Goal: Task Accomplishment & Management: Manage account settings

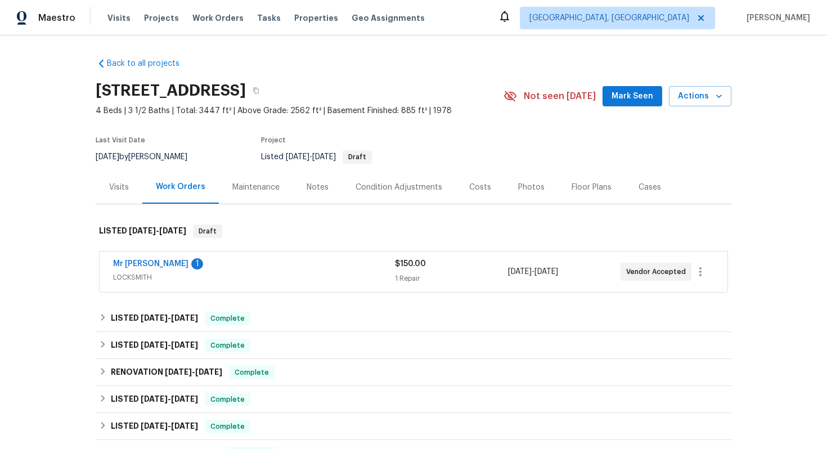
click at [316, 275] on span "LOCKSMITH" at bounding box center [254, 277] width 282 height 11
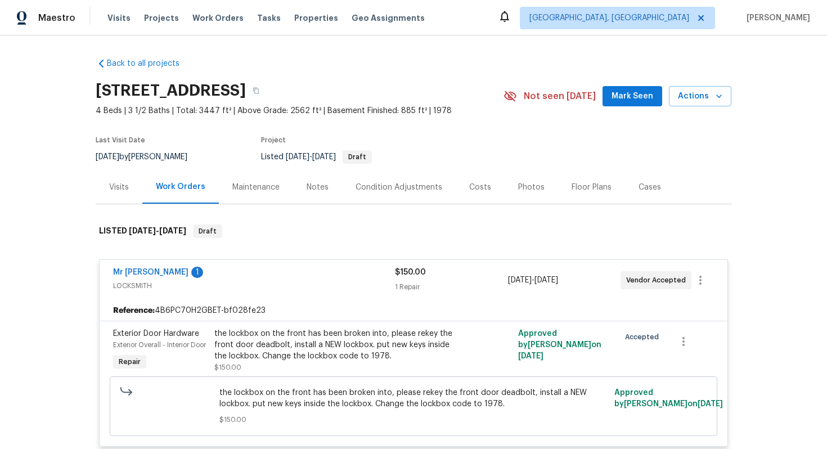
click at [301, 267] on div "Mr Rekey Locksmith 1" at bounding box center [254, 274] width 282 height 14
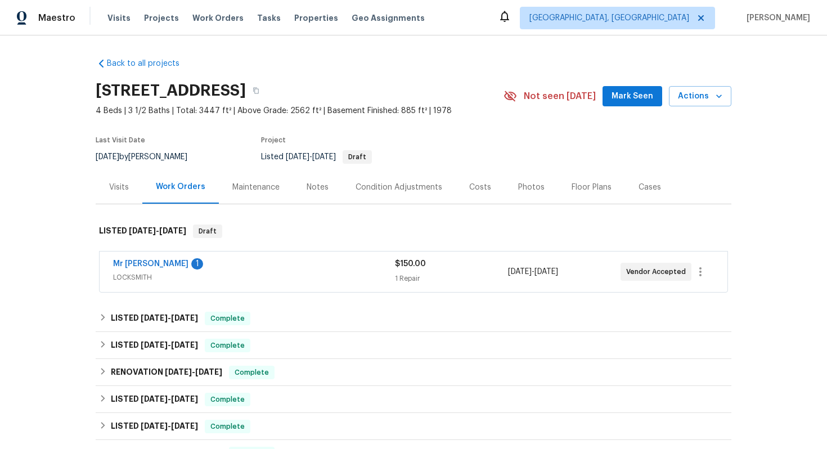
click at [124, 185] on div "Visits" at bounding box center [119, 187] width 20 height 11
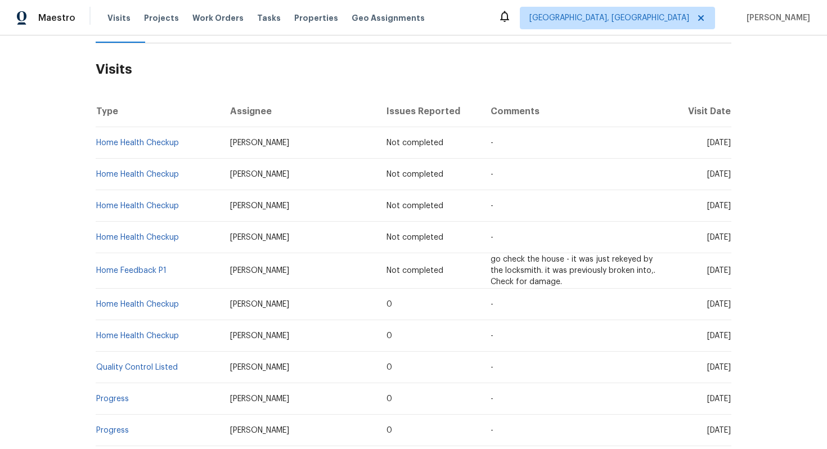
scroll to position [162, 0]
click at [154, 274] on link "Home Feedback P1" at bounding box center [131, 270] width 70 height 8
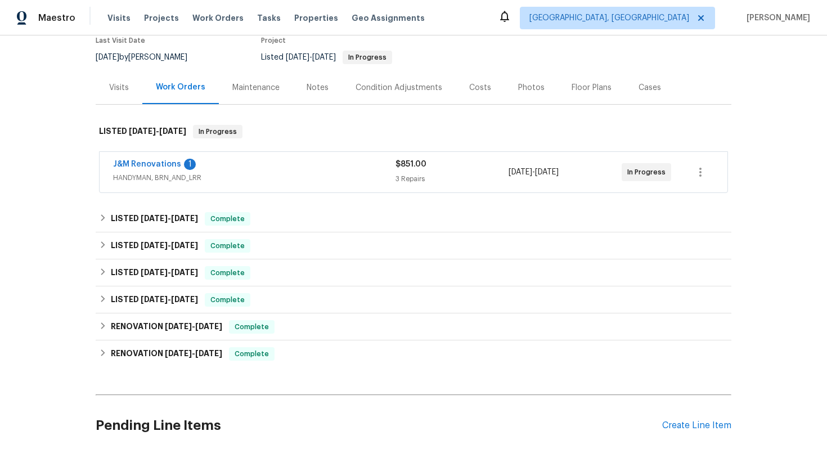
scroll to position [106, 0]
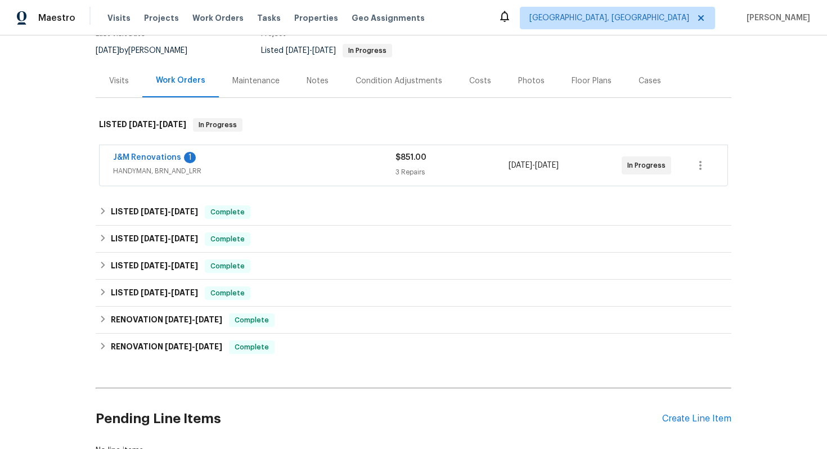
click at [299, 171] on span "HANDYMAN, BRN_AND_LRR" at bounding box center [254, 170] width 283 height 11
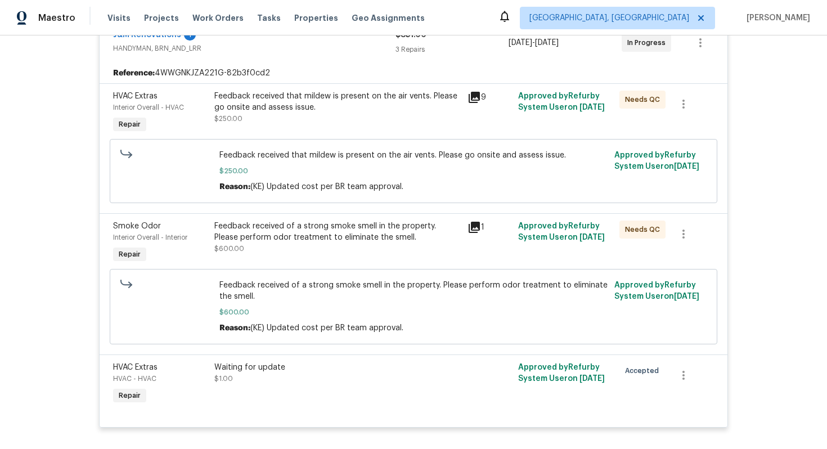
scroll to position [168, 0]
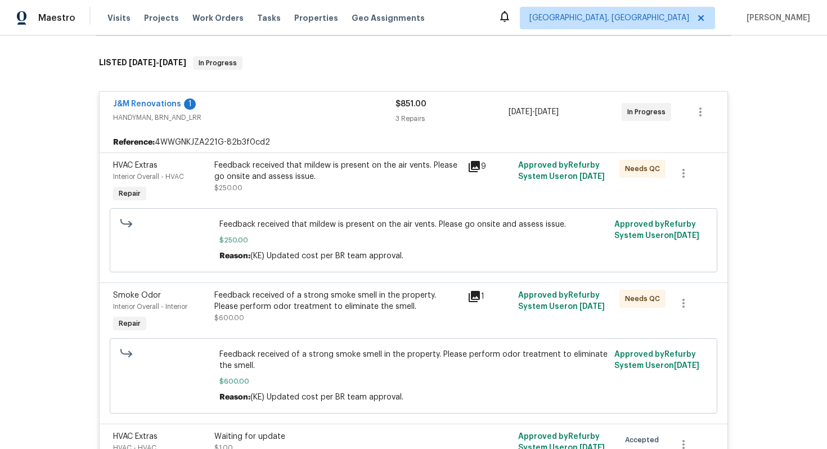
click at [351, 107] on div "J&M Renovations 1" at bounding box center [254, 105] width 283 height 14
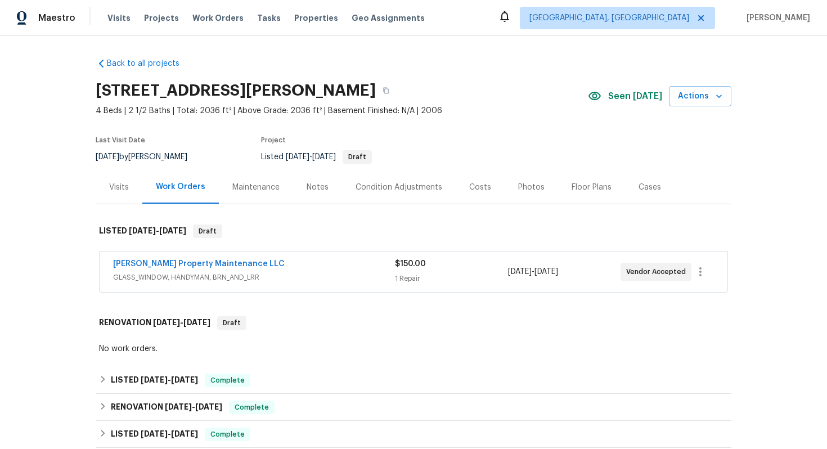
click at [349, 269] on div "Glen Property Maintenance LLC" at bounding box center [254, 265] width 282 height 14
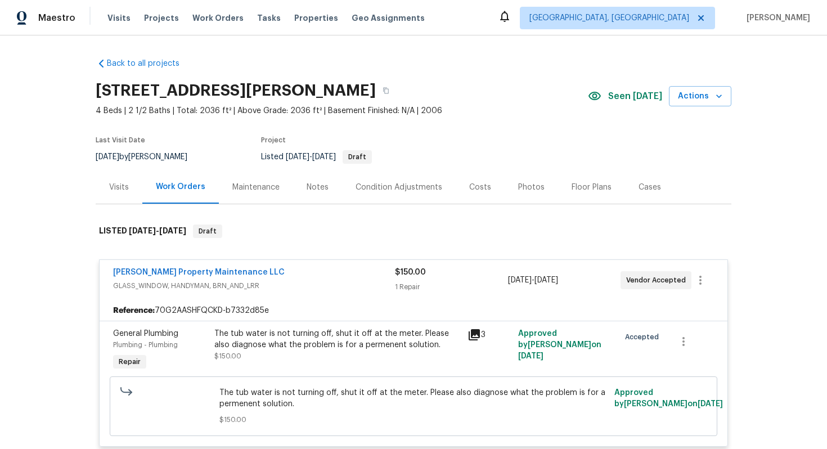
click at [360, 296] on div "Glen Property Maintenance LLC GLASS_WINDOW, HANDYMAN, BRN_AND_LRR $150.00 1 Rep…" at bounding box center [414, 280] width 628 height 41
click at [445, 280] on div "$150.00 1 Repair" at bounding box center [451, 280] width 113 height 27
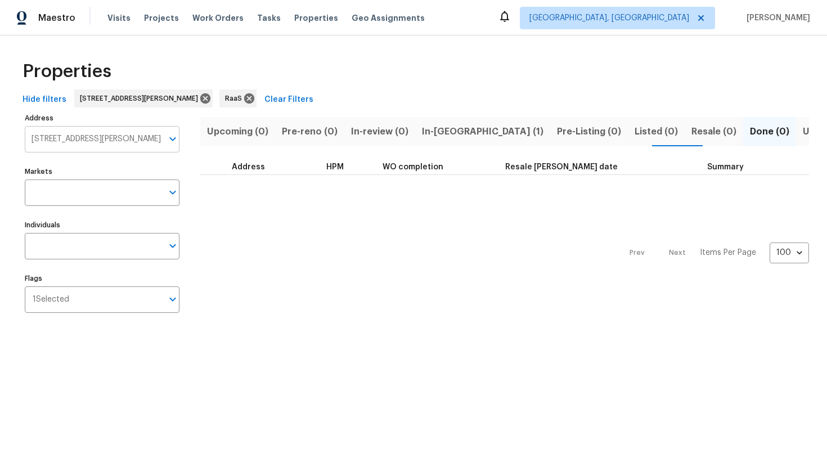
click at [120, 141] on input "[STREET_ADDRESS][PERSON_NAME]" at bounding box center [94, 139] width 138 height 26
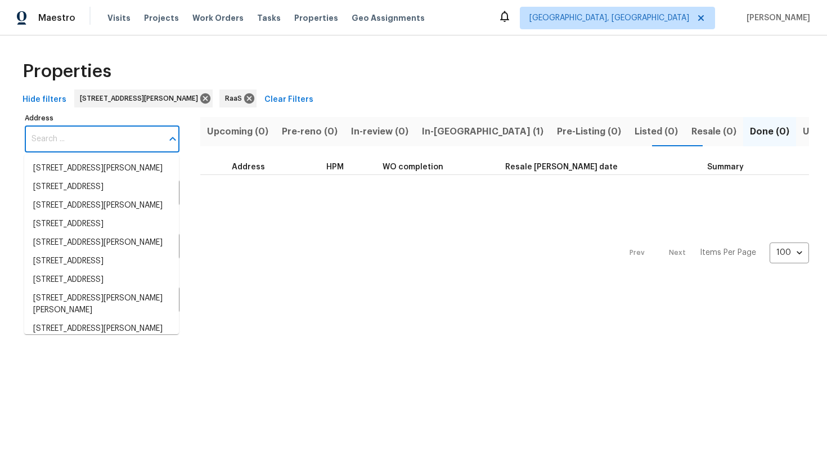
click at [271, 232] on div "Prev Next Items Per Page 100 100 ​" at bounding box center [504, 249] width 609 height 149
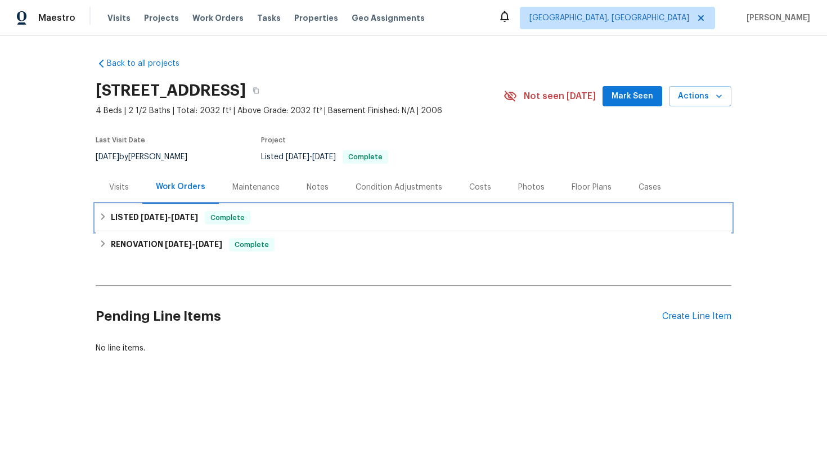
click at [243, 219] on span "Complete" at bounding box center [227, 217] width 43 height 11
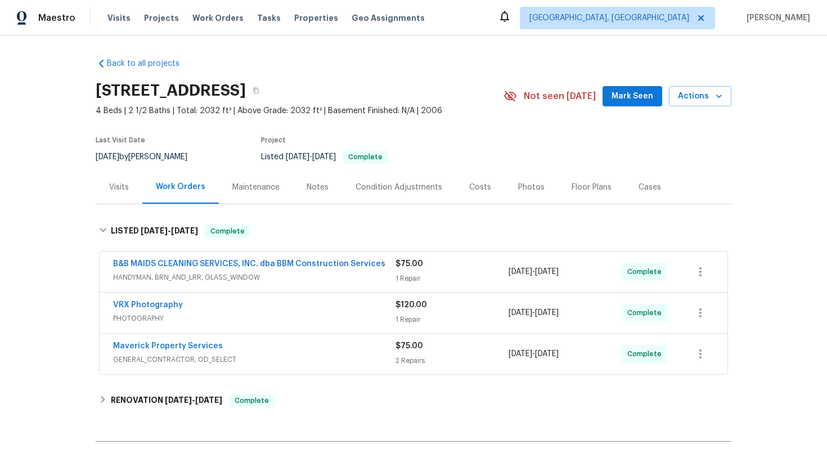
click at [358, 277] on span "HANDYMAN, BRN_AND_LRR, GLASS_WINDOW" at bounding box center [254, 277] width 283 height 11
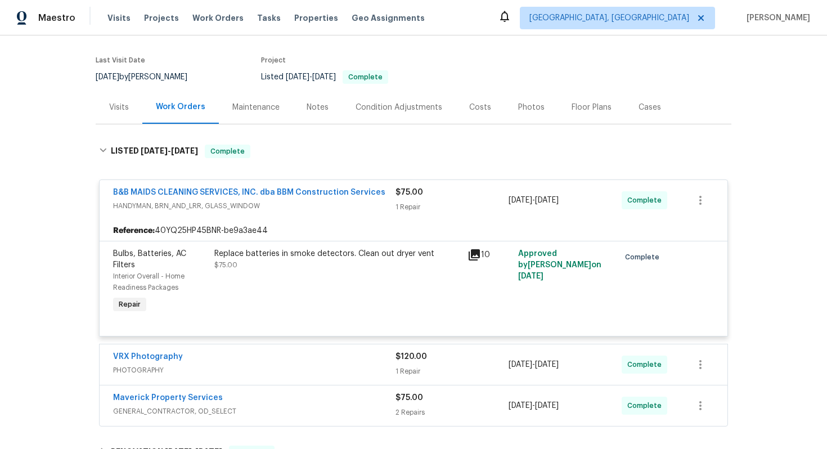
scroll to position [97, 0]
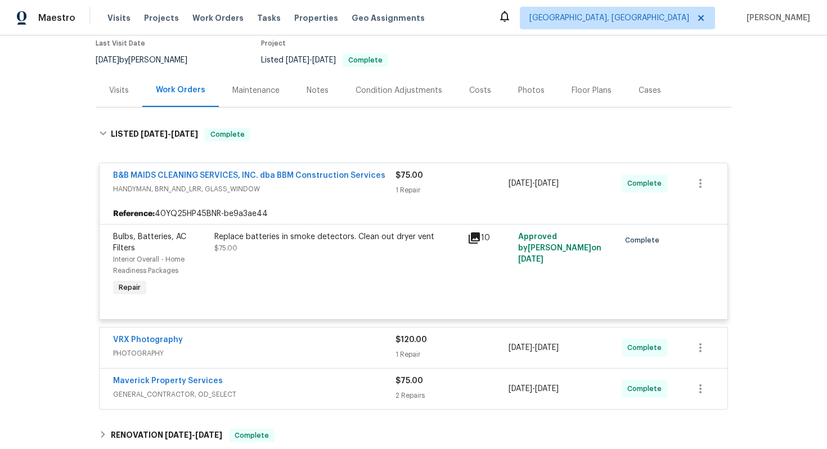
click at [333, 354] on span "PHOTOGRAPHY" at bounding box center [254, 353] width 283 height 11
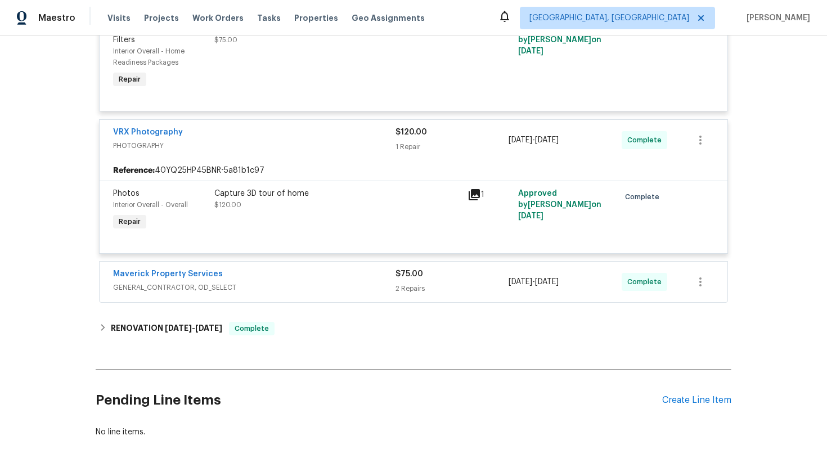
scroll to position [353, 0]
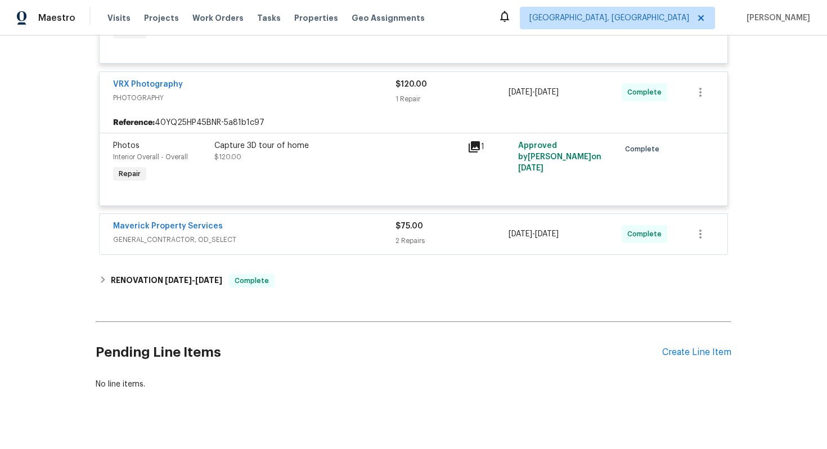
click at [322, 243] on span "GENERAL_CONTRACTOR, OD_SELECT" at bounding box center [254, 239] width 283 height 11
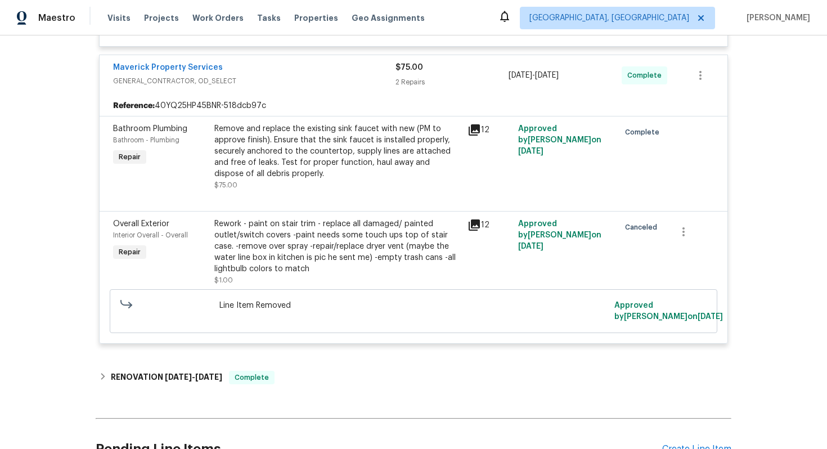
scroll to position [513, 0]
click at [329, 91] on div "Maverick Property Services GENERAL_CONTRACTOR, OD_SELECT $75.00 2 Repairs [DATE…" at bounding box center [414, 74] width 628 height 41
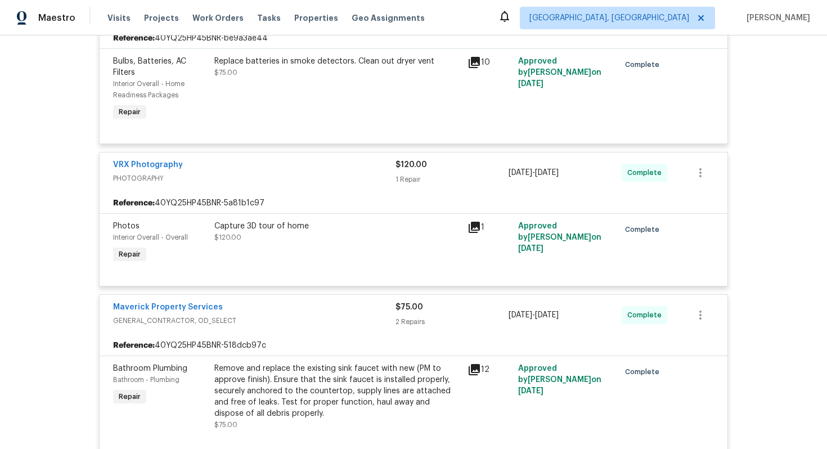
scroll to position [236, 0]
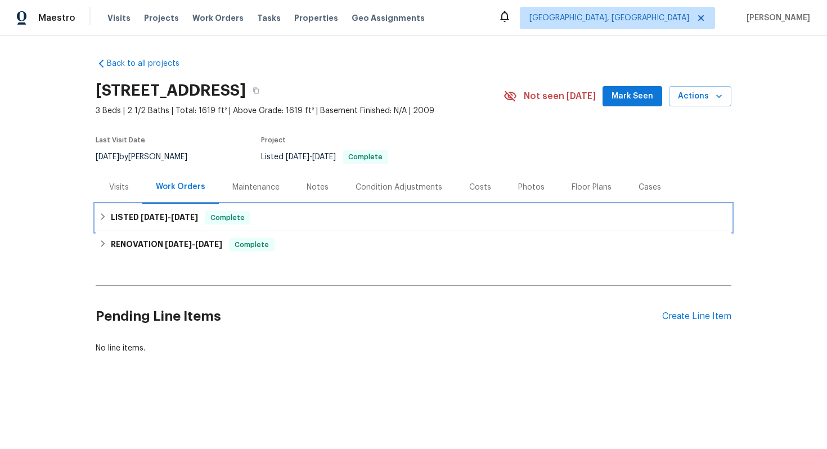
click at [210, 211] on div "LISTED 7/30/25 - 8/13/25 Complete" at bounding box center [413, 218] width 629 height 14
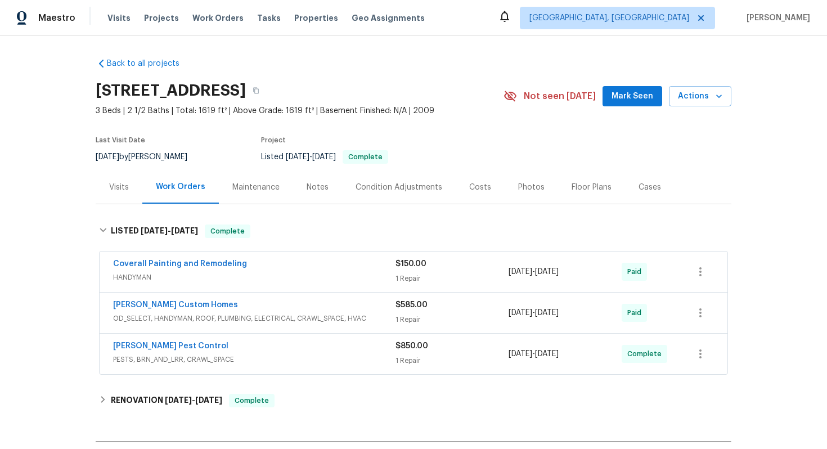
click at [275, 296] on div "Rappa Custom Homes OD_SELECT, HANDYMAN, ROOF, PLUMBING, ELECTRICAL, CRAWL_SPACE…" at bounding box center [414, 313] width 628 height 41
click at [466, 307] on div "$585.00" at bounding box center [452, 304] width 113 height 11
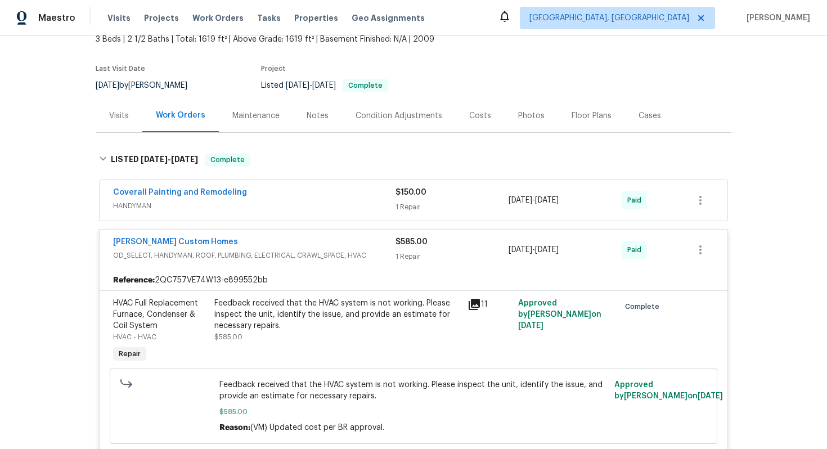
scroll to position [82, 0]
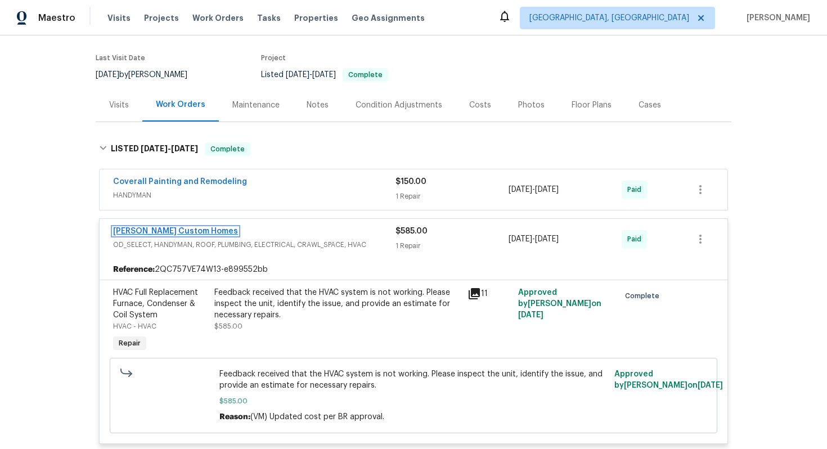
click at [149, 234] on link "Rappa Custom Homes" at bounding box center [175, 231] width 125 height 8
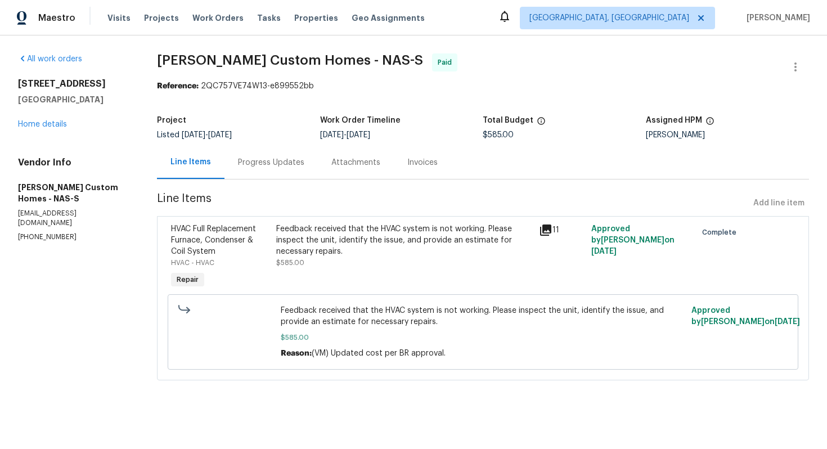
click at [270, 158] on div "Progress Updates" at bounding box center [271, 162] width 66 height 11
